Goal: Transaction & Acquisition: Register for event/course

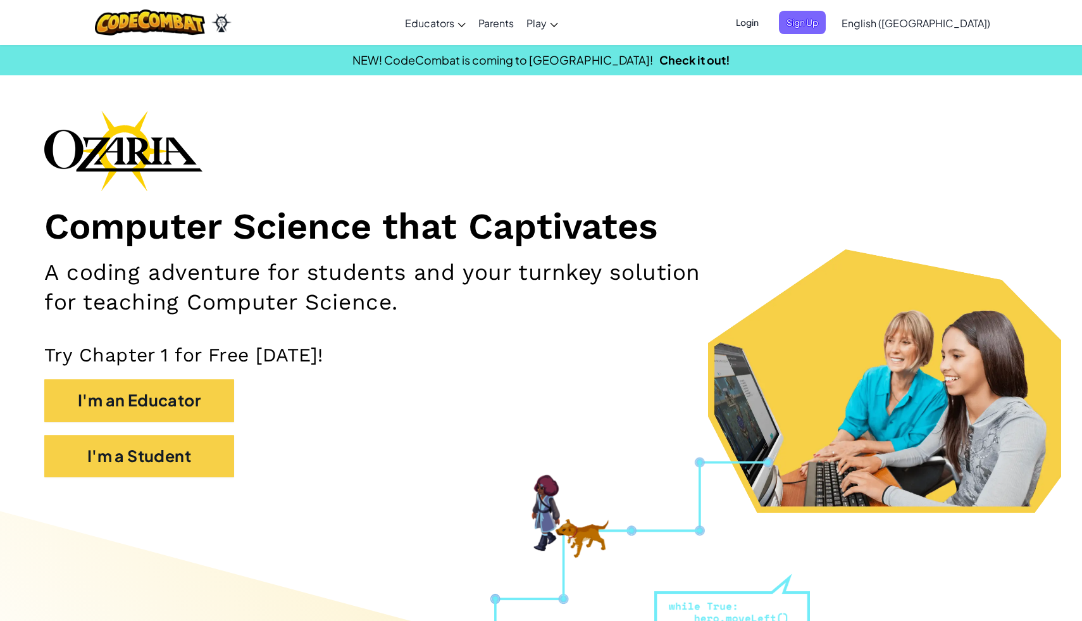
click at [767, 29] on span "Login" at bounding box center [748, 22] width 38 height 23
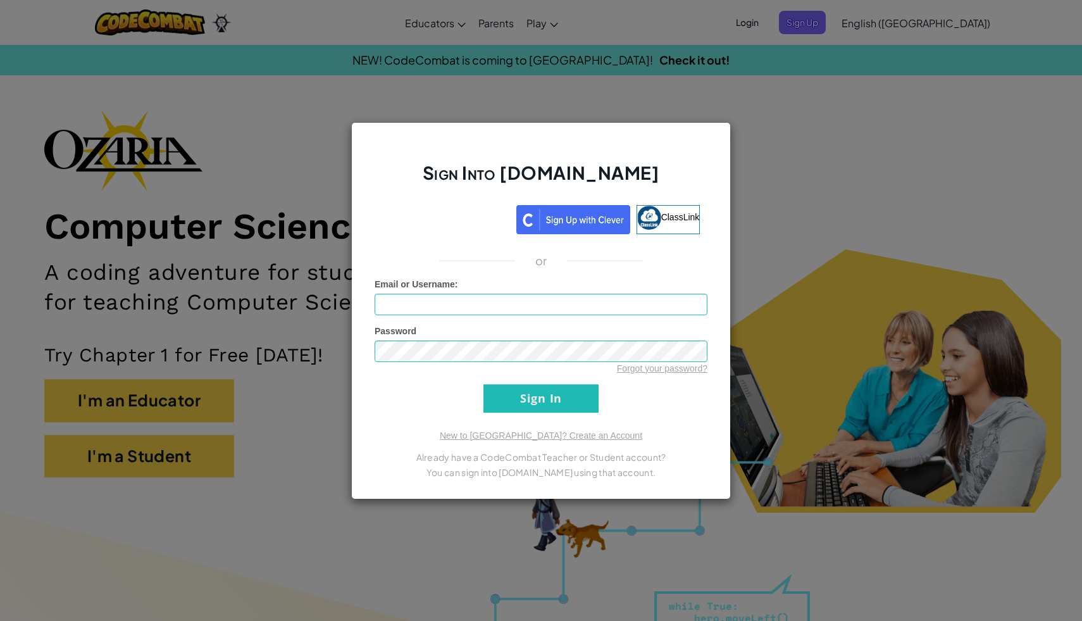
click at [773, 94] on div "Sign Into [DOMAIN_NAME] ClassLink or Unknown Error Email or Username : Password…" at bounding box center [541, 310] width 1082 height 621
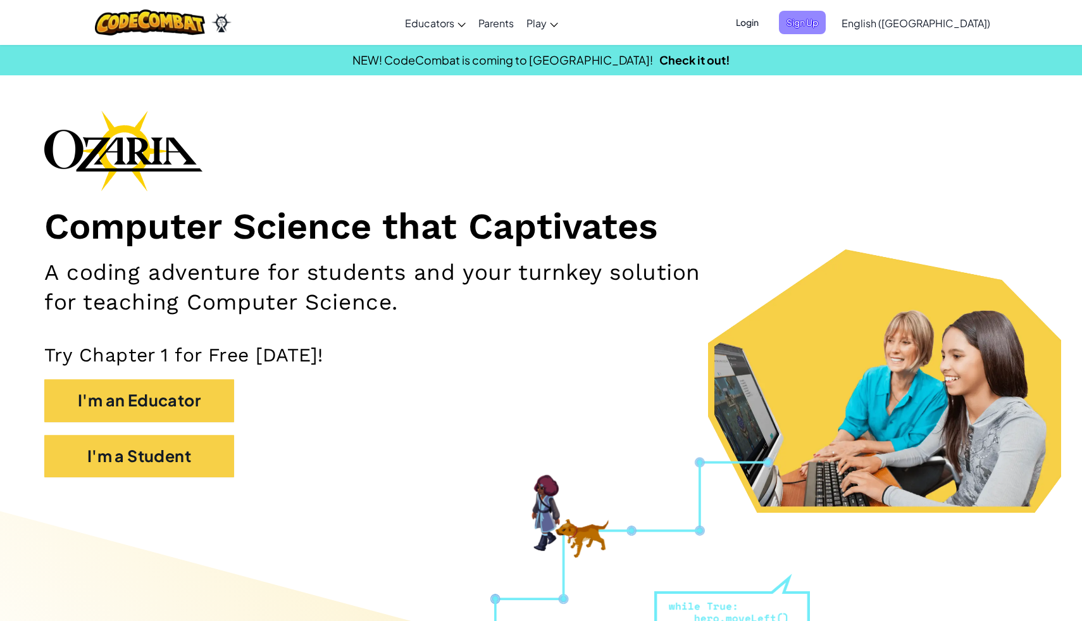
click at [826, 23] on span "Sign Up" at bounding box center [802, 22] width 47 height 23
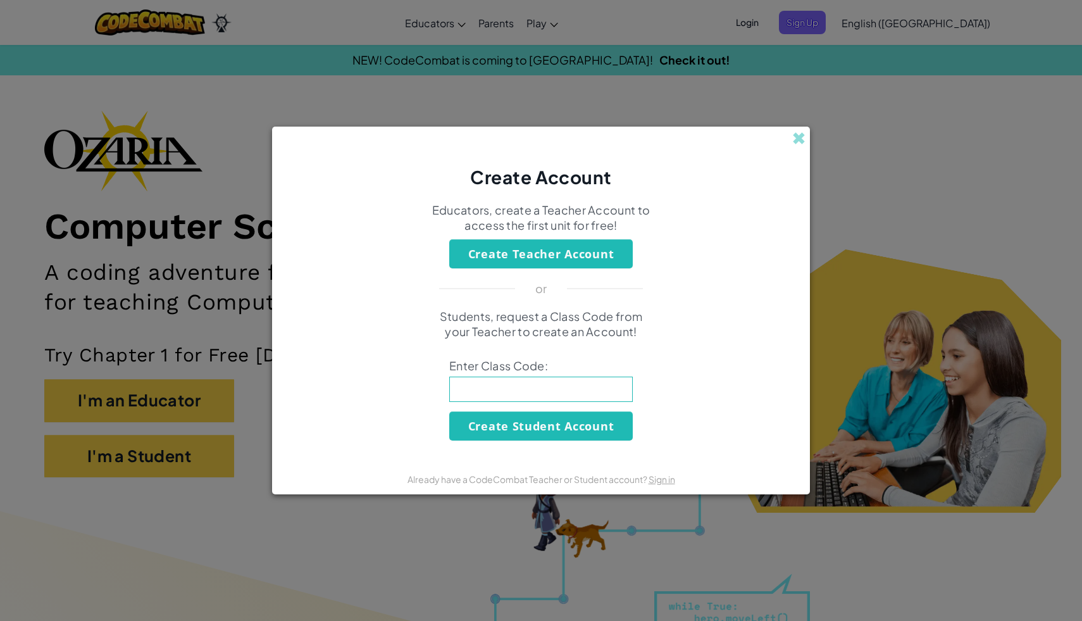
click at [576, 395] on input at bounding box center [541, 389] width 184 height 25
type input "S"
type input "LionShortFast"
click at [532, 436] on button "Create Student Account" at bounding box center [541, 425] width 184 height 29
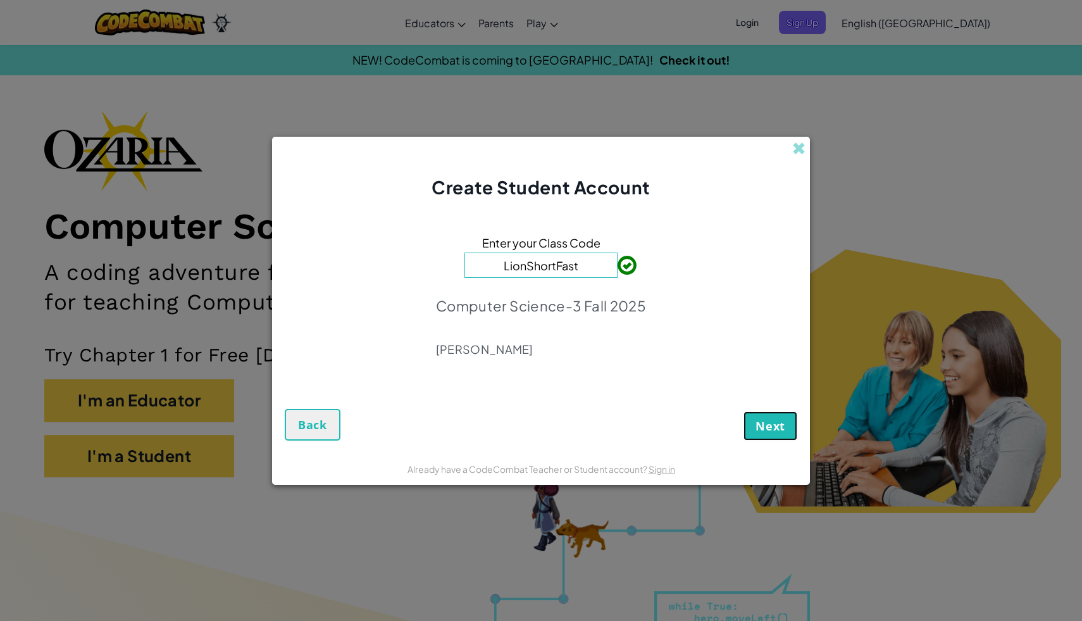
click at [769, 418] on span "Next" at bounding box center [771, 425] width 30 height 15
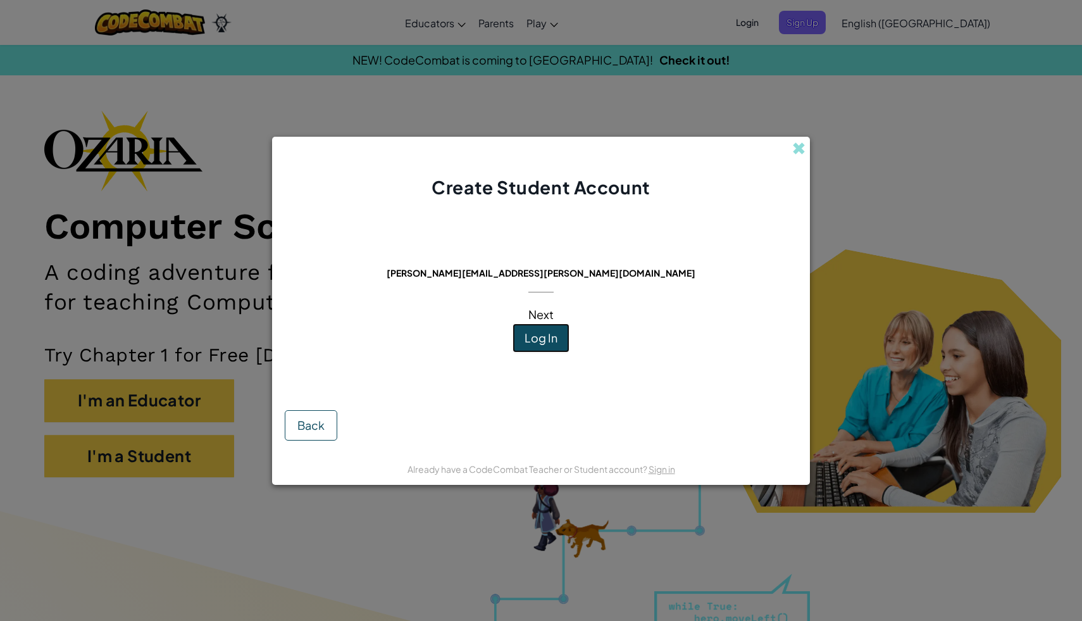
click at [542, 341] on span "Log In" at bounding box center [541, 337] width 33 height 15
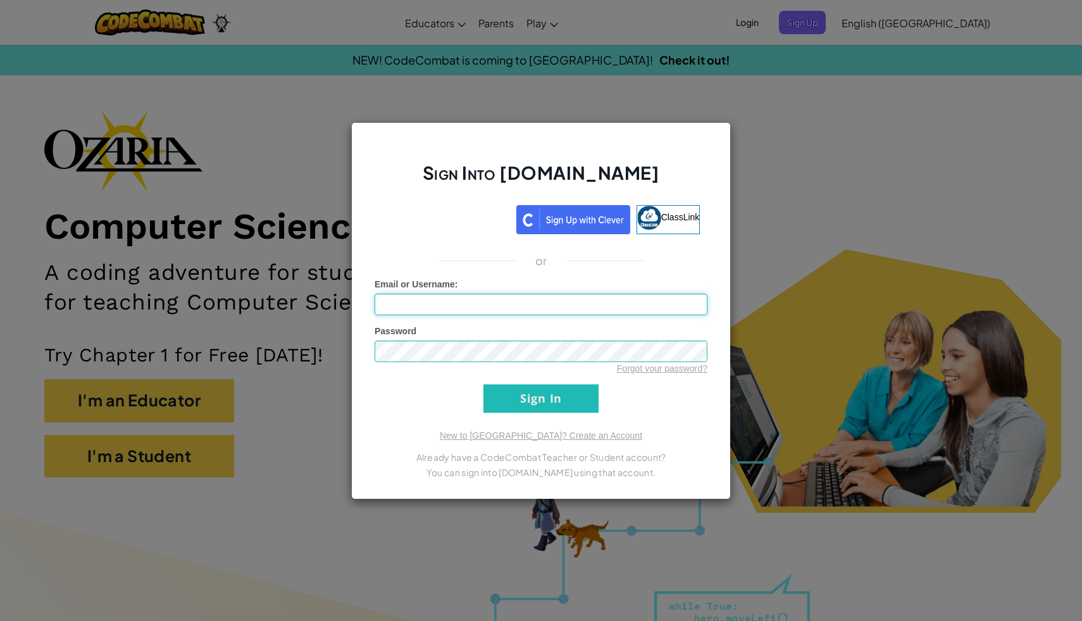
click at [536, 302] on input "Email or Username :" at bounding box center [541, 305] width 333 height 22
type input "AaronBigA"
click at [555, 423] on div "Sign Into [DOMAIN_NAME] ClassLink or Unknown Error Email or Username : AaronBig…" at bounding box center [541, 310] width 380 height 377
click at [546, 406] on input "Sign In" at bounding box center [541, 398] width 115 height 28
